Goal: Transaction & Acquisition: Subscribe to service/newsletter

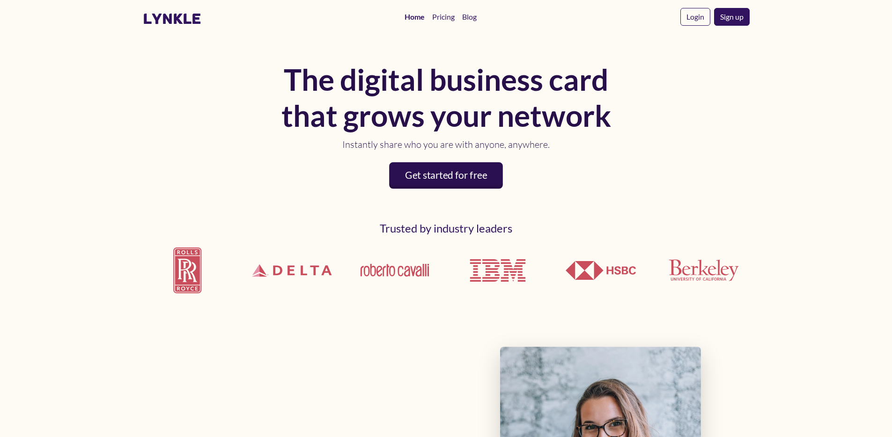
click at [452, 181] on link "Get started for free" at bounding box center [446, 175] width 114 height 27
click at [446, 18] on link "Pricing" at bounding box center [443, 16] width 30 height 19
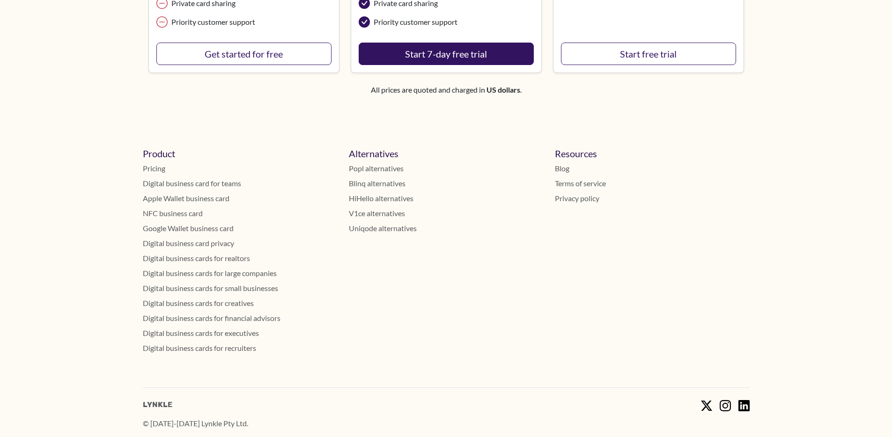
scroll to position [167, 0]
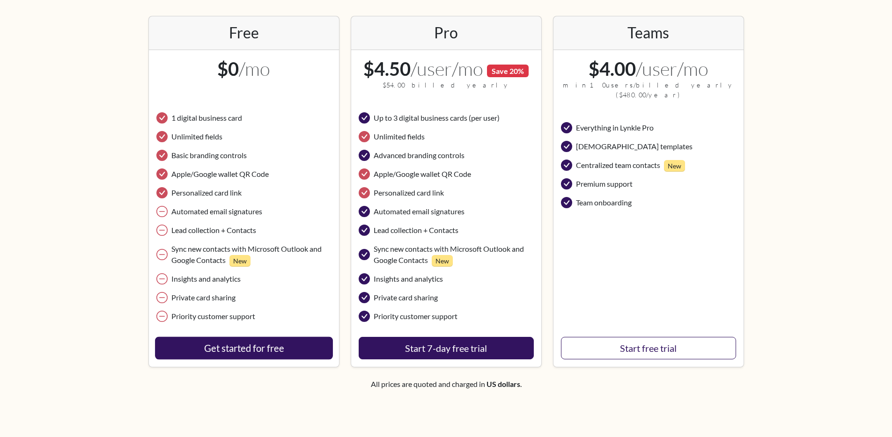
click at [256, 342] on link "Get started for free" at bounding box center [244, 348] width 178 height 23
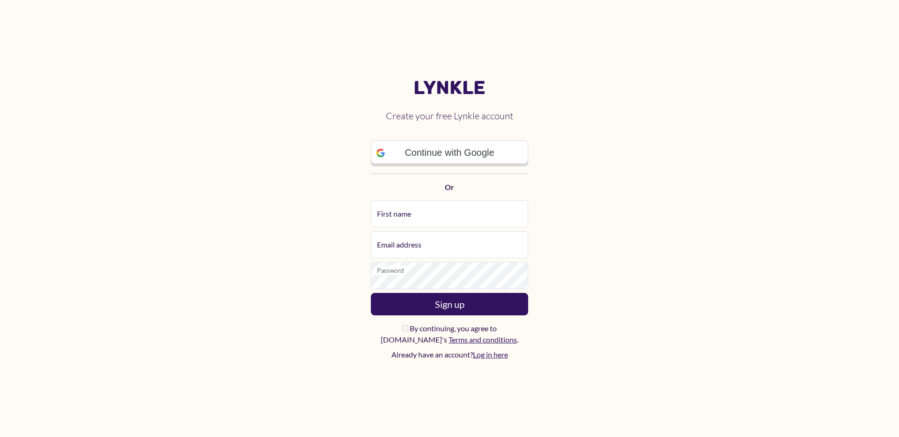
click at [704, 188] on main "Lynkle Create your free Lynkle account Continue with Google Or First name Email…" at bounding box center [449, 218] width 899 height 437
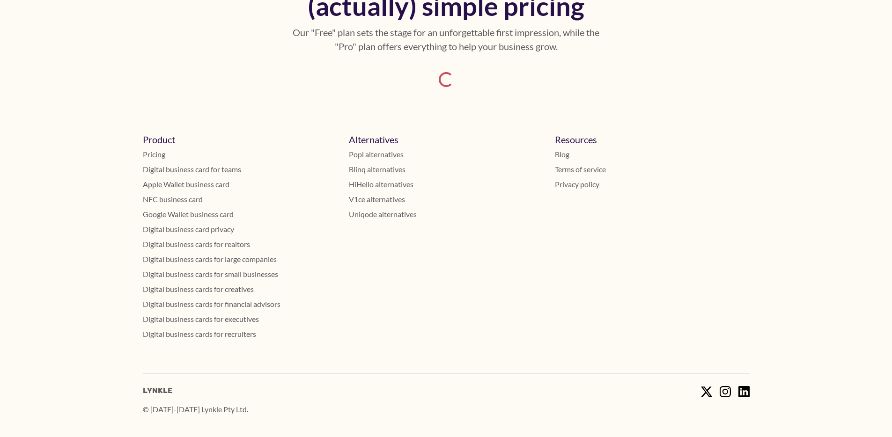
scroll to position [70, 0]
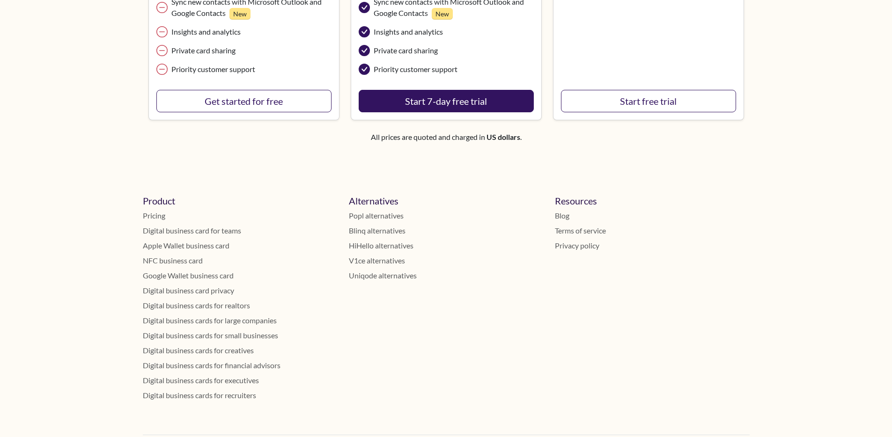
scroll to position [402, 0]
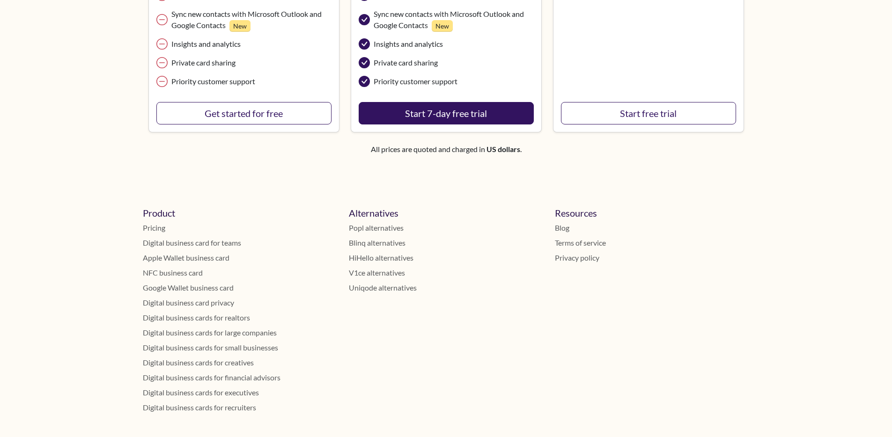
click at [182, 270] on link "NFC business card" at bounding box center [240, 272] width 195 height 11
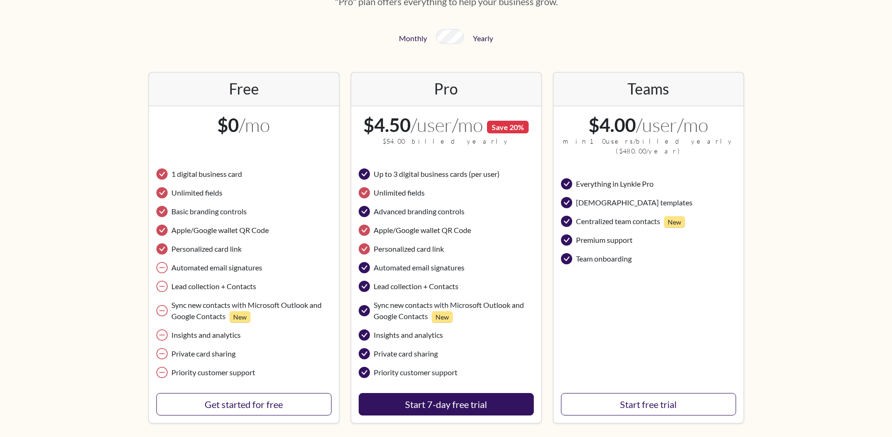
scroll to position [0, 0]
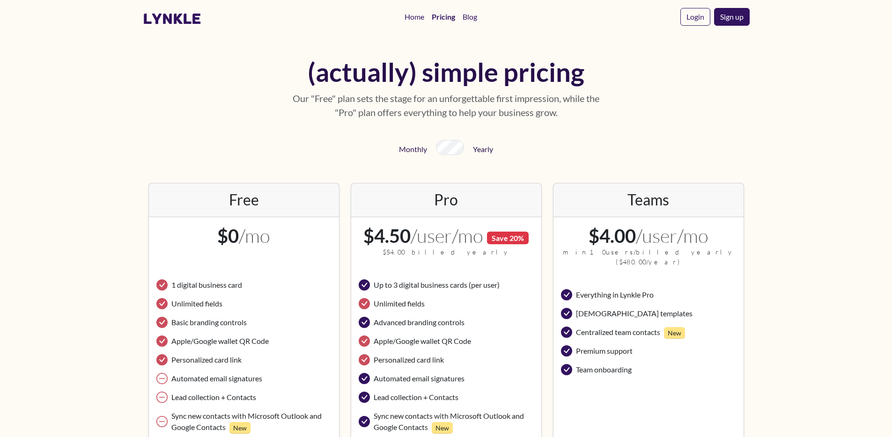
click at [254, 116] on div "(actually) simple pricing Our "Free" plan sets the stage for an unforgettable f…" at bounding box center [446, 307] width 607 height 516
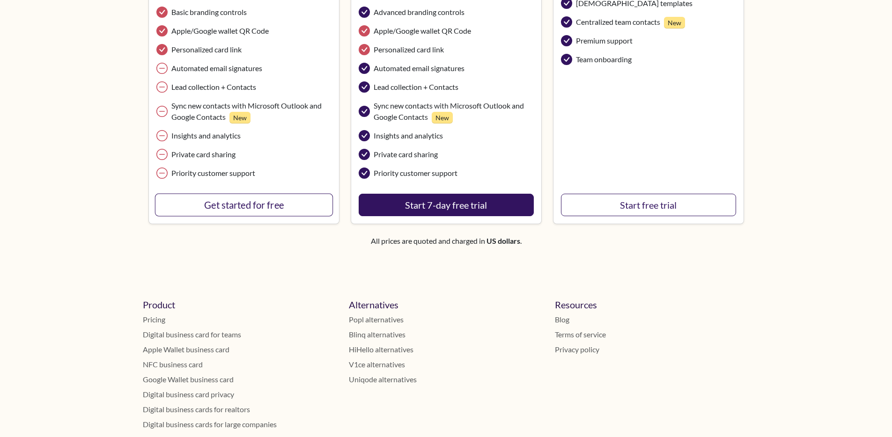
scroll to position [480, 0]
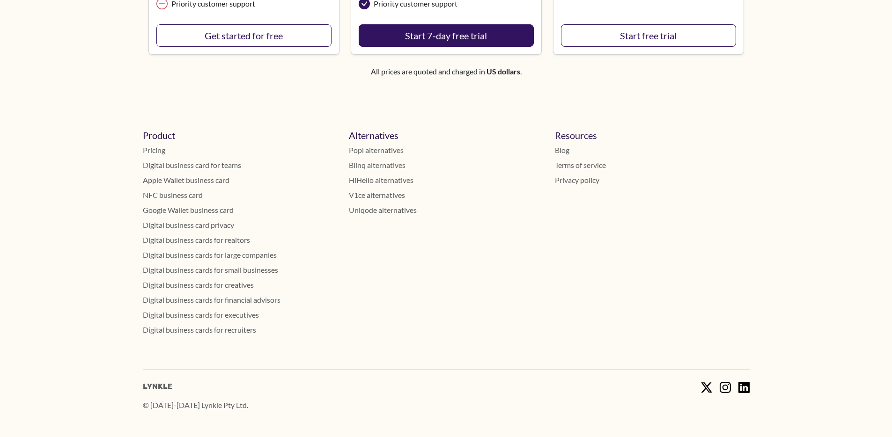
click at [244, 269] on link "Digital business cards for small businesses" at bounding box center [240, 270] width 195 height 11
click at [504, 305] on div "Alternatives Popl alternatives Blinq alternatives HiHello alternatives V1ce alt…" at bounding box center [446, 246] width 206 height 232
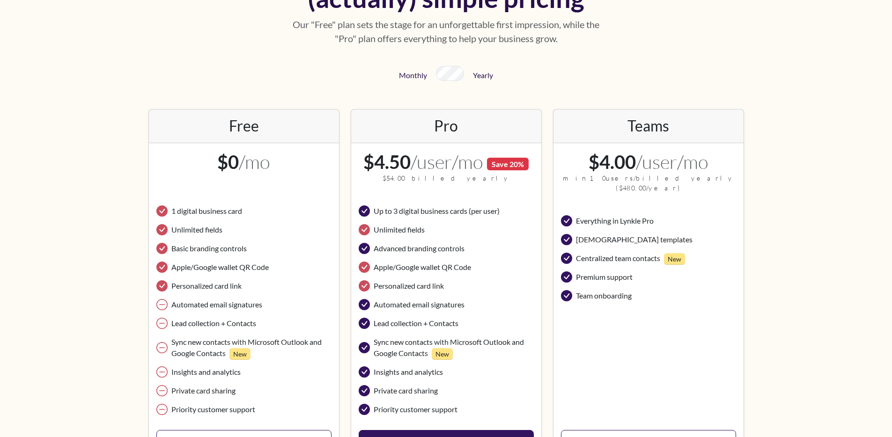
scroll to position [0, 0]
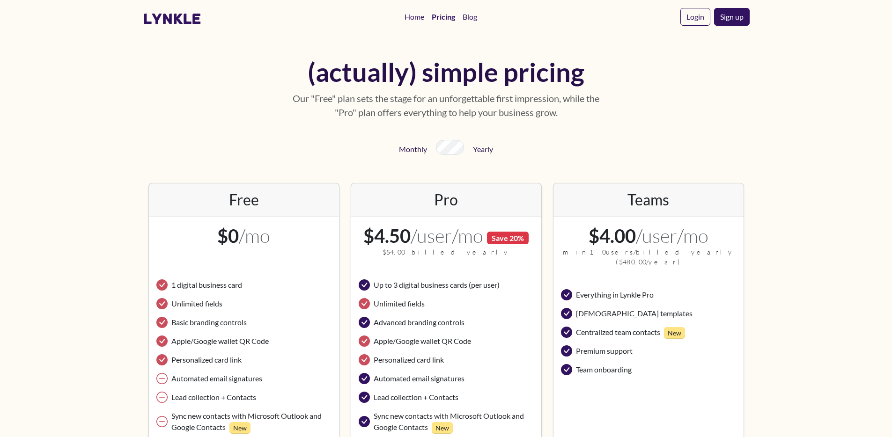
click at [814, 142] on body "lynkle Home Pricing Blog Login Sign up (actually) simple pricing Our "Free" pla…" at bounding box center [446, 218] width 892 height 437
